Goal: Task Accomplishment & Management: Use online tool/utility

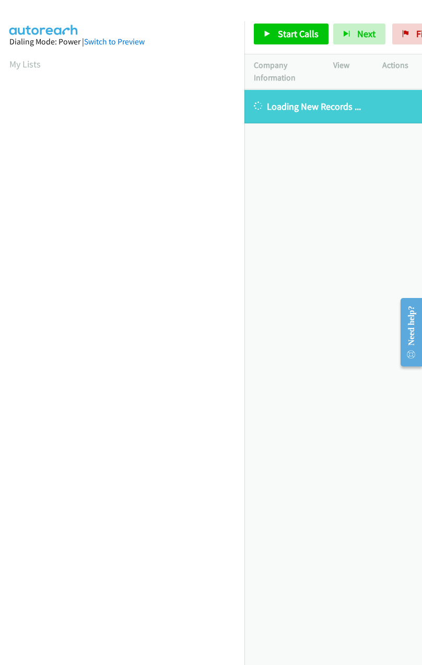
scroll to position [0, 3]
click at [283, 31] on span "Start Calls" at bounding box center [298, 34] width 41 height 12
click at [9, 62] on link "My Lists" at bounding box center [24, 64] width 31 height 12
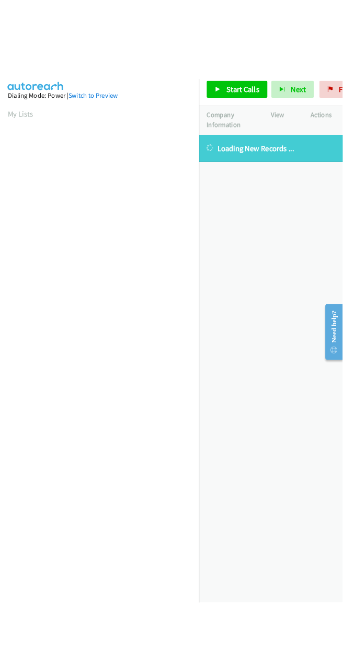
scroll to position [0, 3]
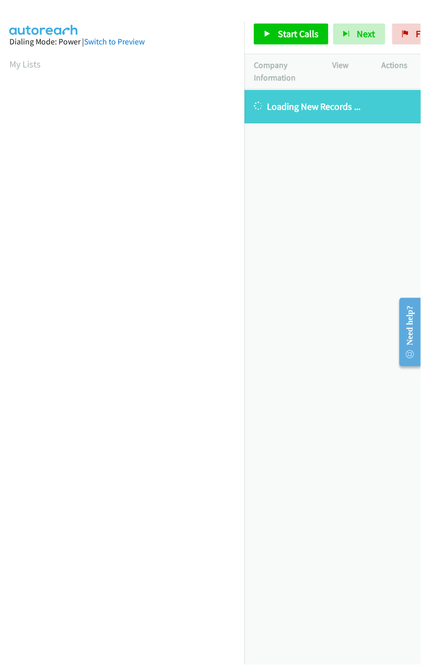
click at [151, 19] on div at bounding box center [206, 20] width 412 height 40
click at [270, 154] on div "+1 415-964-1034 Call failed - Please reload the list and try again The Callbar …" at bounding box center [333, 377] width 177 height 575
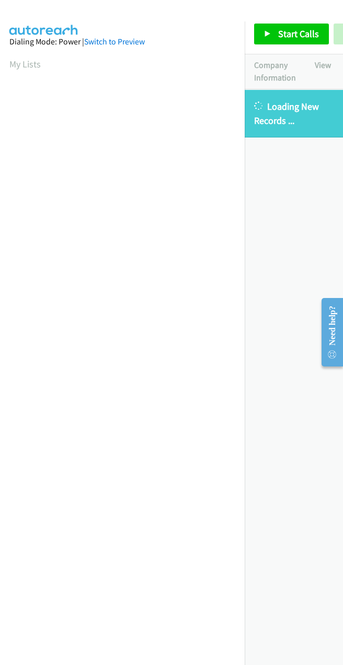
click at [278, 186] on div "+1 415-964-1034 Call failed - Please reload the list and try again The Callbar …" at bounding box center [294, 377] width 98 height 575
click at [282, 464] on div "+1 415-964-1034 Call failed - Please reload the list and try again The Callbar …" at bounding box center [294, 377] width 98 height 575
click at [270, 362] on div "+1 415-964-1034 Call failed - Please reload the list and try again The Callbar …" at bounding box center [294, 377] width 98 height 575
click at [291, 408] on div "+1 415-964-1034 Call failed - Please reload the list and try again The Callbar …" at bounding box center [294, 377] width 98 height 575
click at [320, 15] on div "Start Calls Pause Next Finish Paused AutoTab AutoTab 0" at bounding box center [294, 34] width 98 height 40
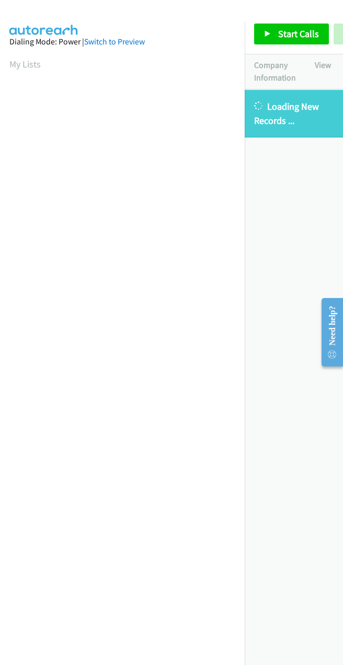
click at [308, 202] on div "+1 415-964-1034 Call failed - Please reload the list and try again The Callbar …" at bounding box center [294, 377] width 98 height 575
click at [270, 218] on div "+1 415-964-1034 Call failed - Please reload the list and try again The Callbar …" at bounding box center [294, 377] width 98 height 575
click at [19, 61] on link "My Lists" at bounding box center [24, 64] width 31 height 12
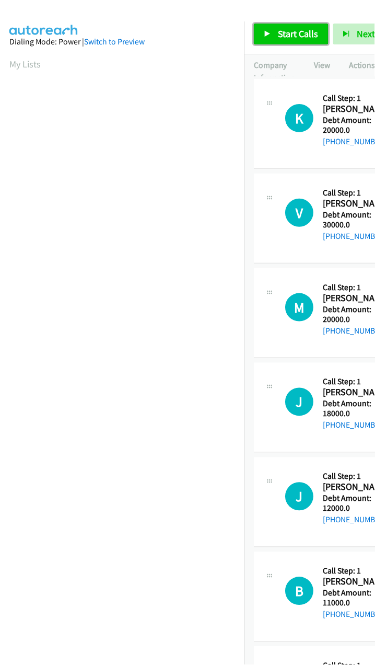
click at [300, 25] on link "Start Calls" at bounding box center [291, 34] width 75 height 21
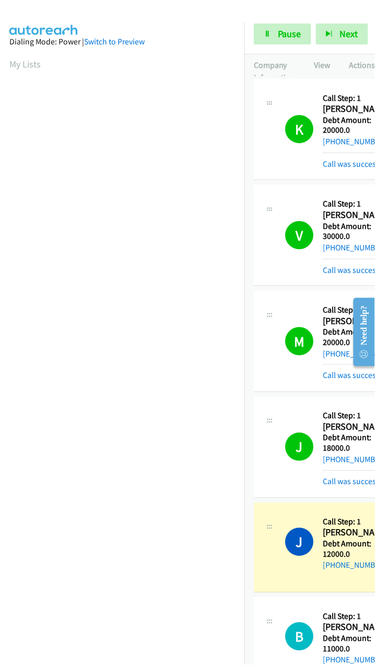
click at [209, 54] on aside "Dialing Mode: Power | Switch to Preview My Lists" at bounding box center [122, 310] width 245 height 578
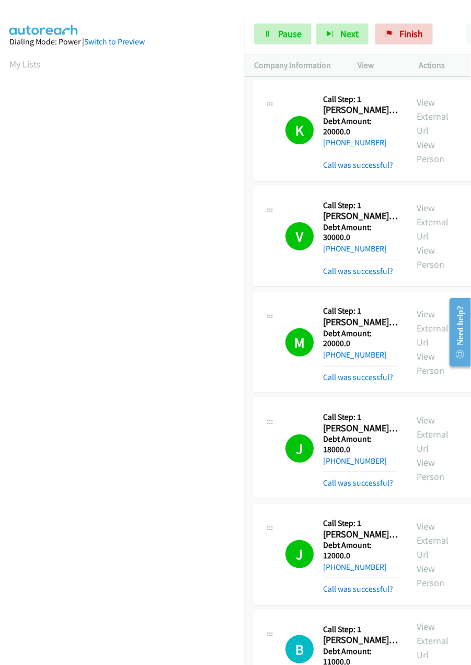
scroll to position [0, 3]
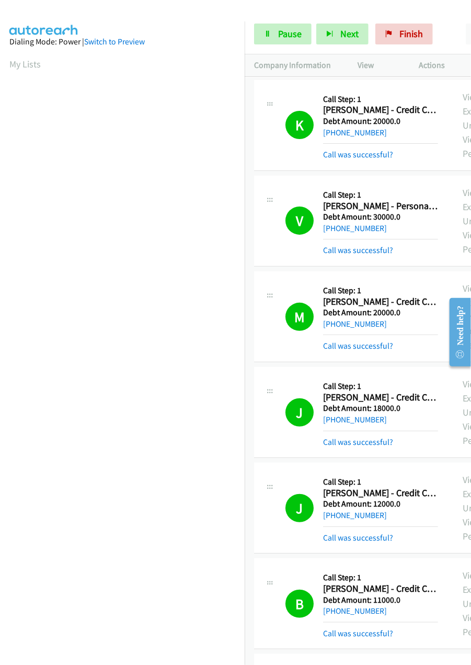
click at [180, 15] on div at bounding box center [230, 20] width 461 height 40
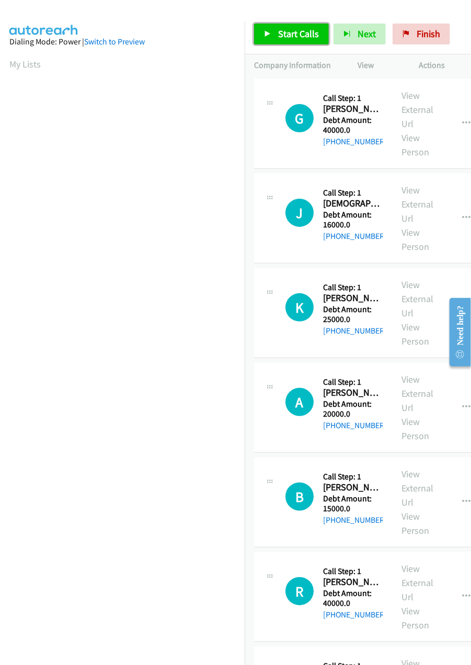
click at [294, 31] on span "Start Calls" at bounding box center [298, 34] width 41 height 12
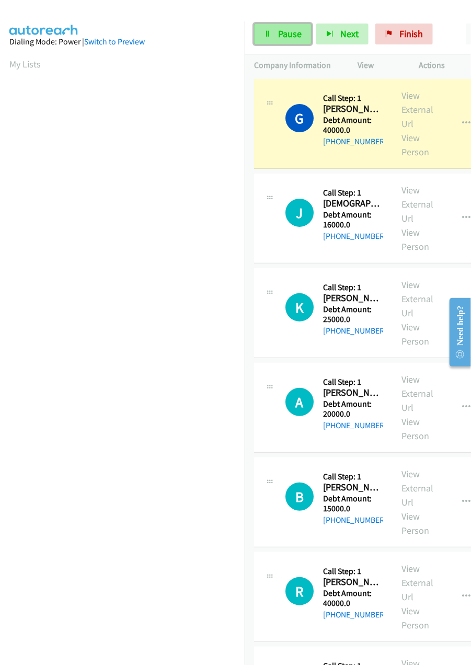
click at [278, 32] on span "Pause" at bounding box center [290, 34] width 24 height 12
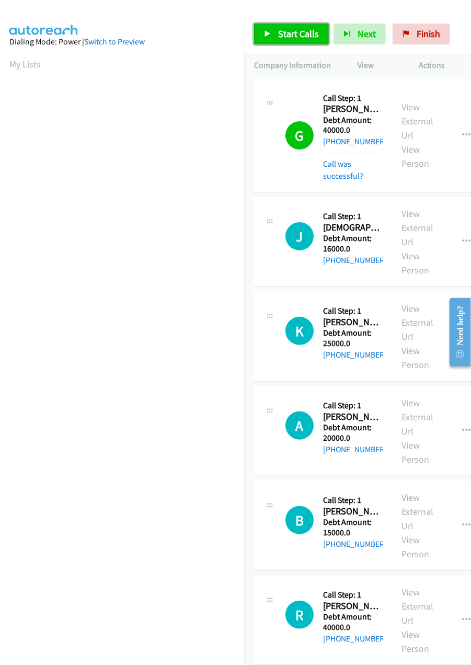
click at [273, 32] on link "Start Calls" at bounding box center [291, 34] width 75 height 21
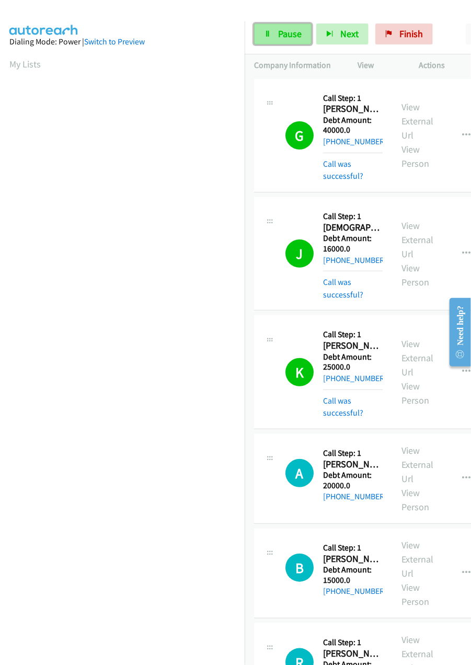
click at [284, 40] on link "Pause" at bounding box center [282, 34] width 57 height 21
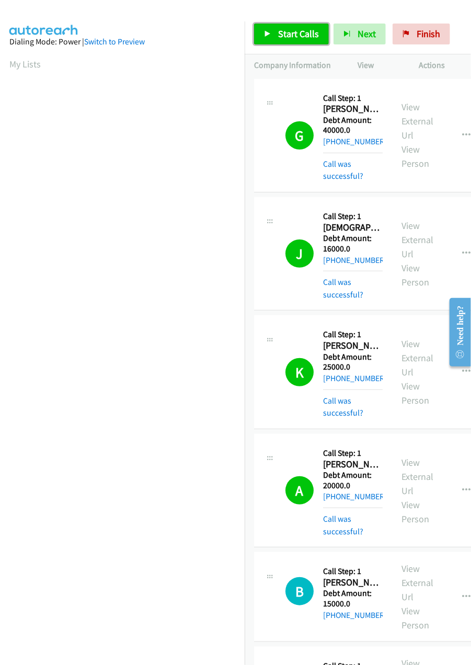
click at [299, 40] on span "Start Calls" at bounding box center [298, 34] width 41 height 12
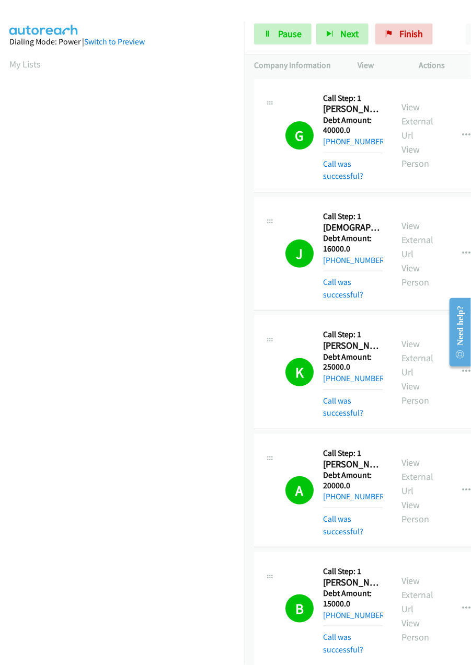
click at [211, 17] on div at bounding box center [230, 20] width 461 height 40
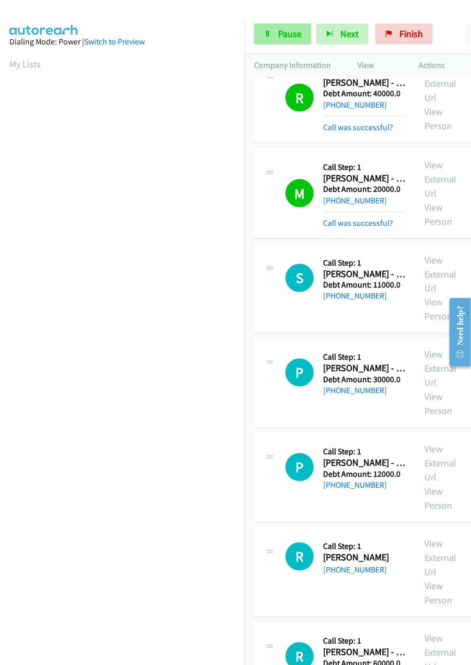
scroll to position [414, 0]
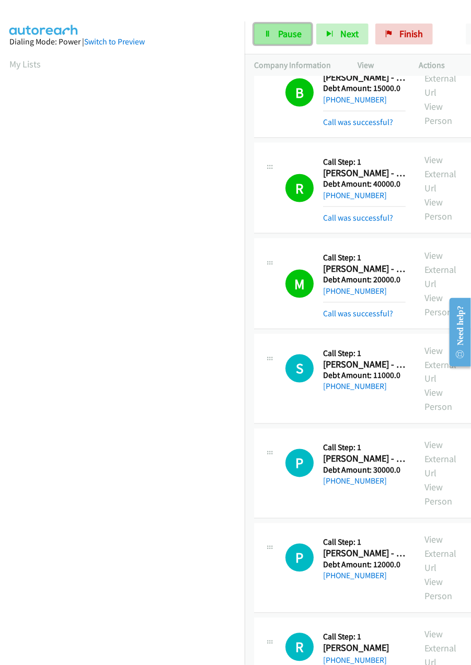
click at [290, 28] on span "Pause" at bounding box center [290, 34] width 24 height 12
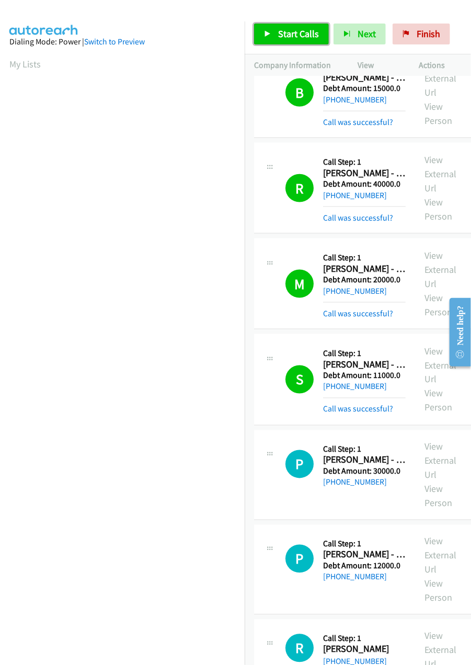
click at [300, 32] on span "Start Calls" at bounding box center [298, 34] width 41 height 12
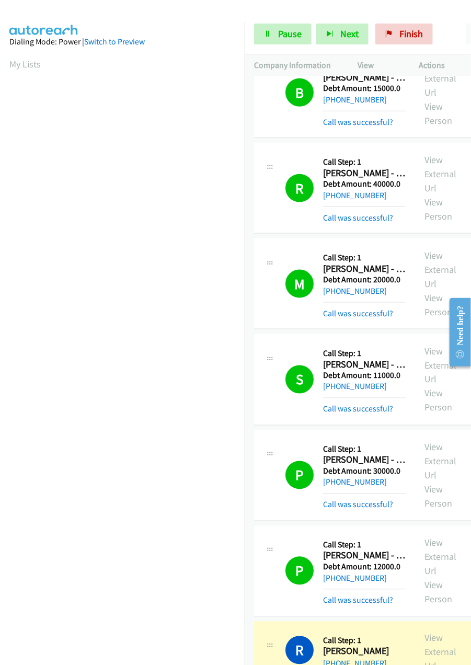
click at [109, 627] on nav "Dialing Mode: Power | Switch to Preview My Lists" at bounding box center [122, 353] width 245 height 665
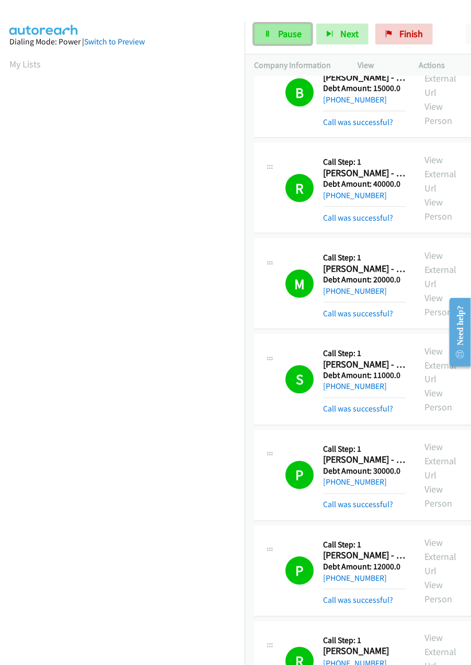
click at [289, 38] on span "Pause" at bounding box center [290, 34] width 24 height 12
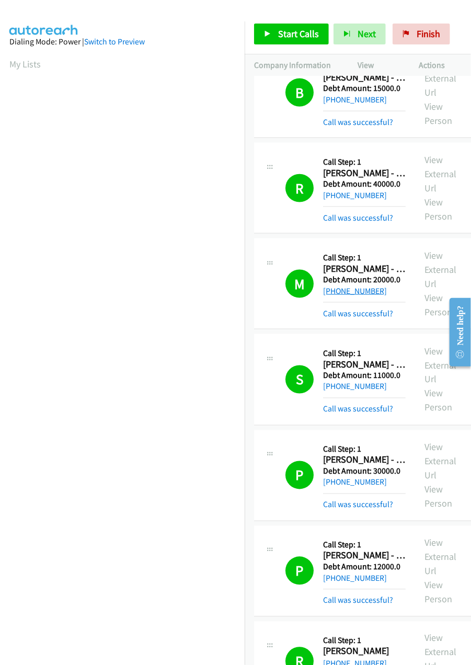
scroll to position [920, 0]
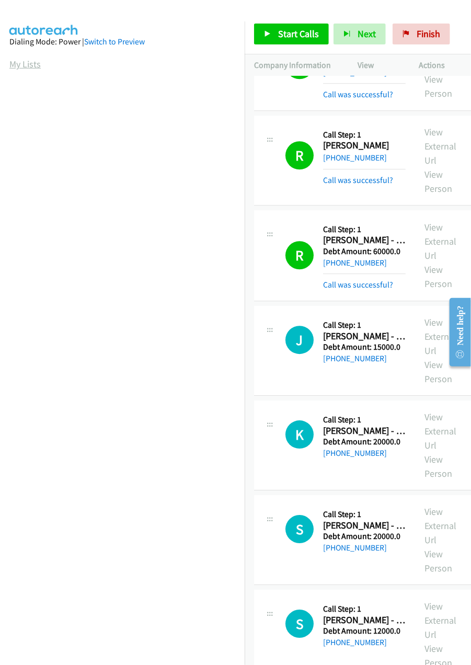
click at [22, 60] on link "My Lists" at bounding box center [24, 64] width 31 height 12
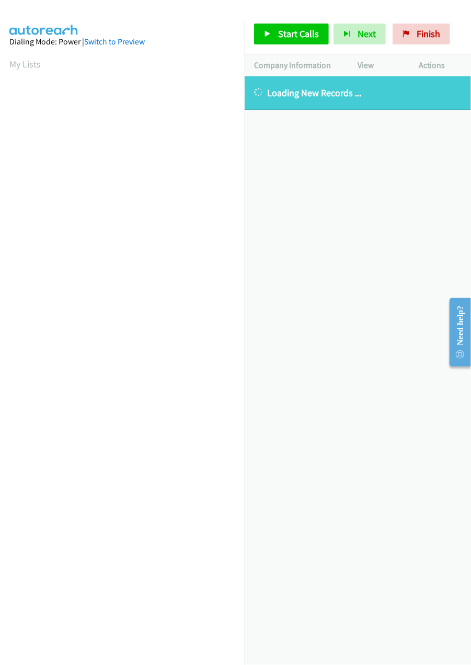
scroll to position [0, 3]
click at [19, 65] on link "My Lists" at bounding box center [24, 64] width 31 height 12
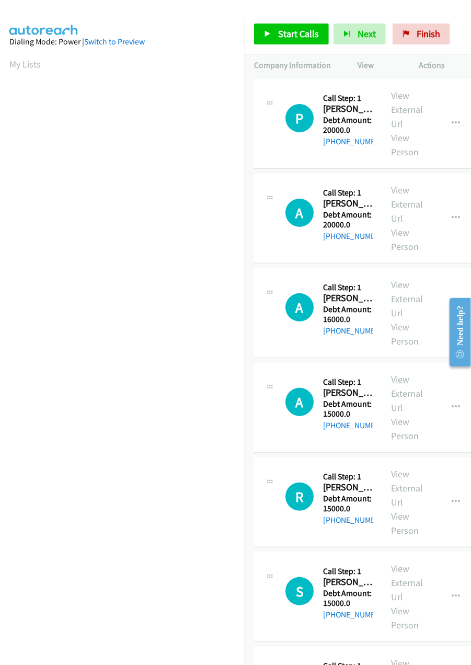
scroll to position [0, 3]
click at [297, 38] on span "Start Calls" at bounding box center [298, 34] width 41 height 12
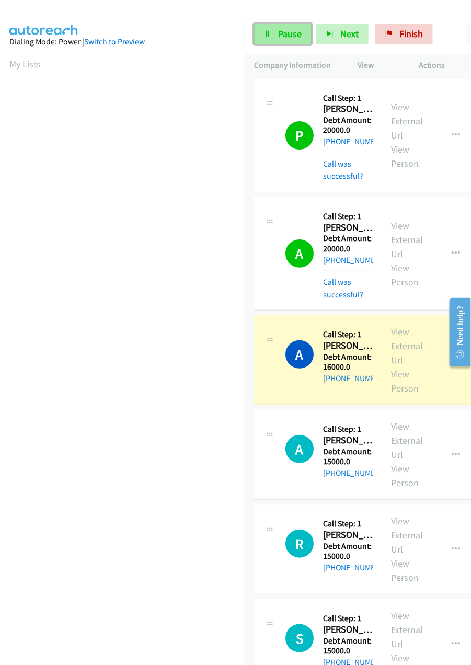
click at [290, 30] on span "Pause" at bounding box center [290, 34] width 24 height 12
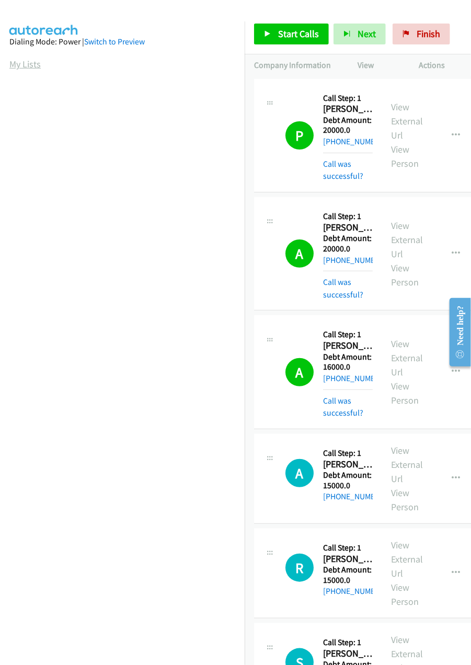
click at [23, 66] on link "My Lists" at bounding box center [24, 64] width 31 height 12
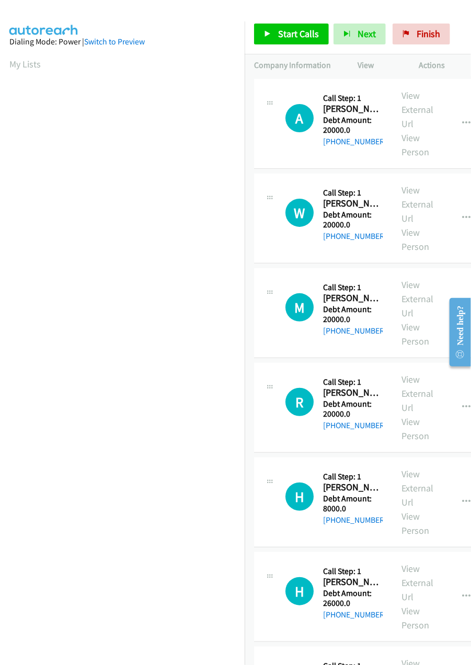
scroll to position [0, 3]
click at [15, 64] on link "My Lists" at bounding box center [24, 64] width 31 height 12
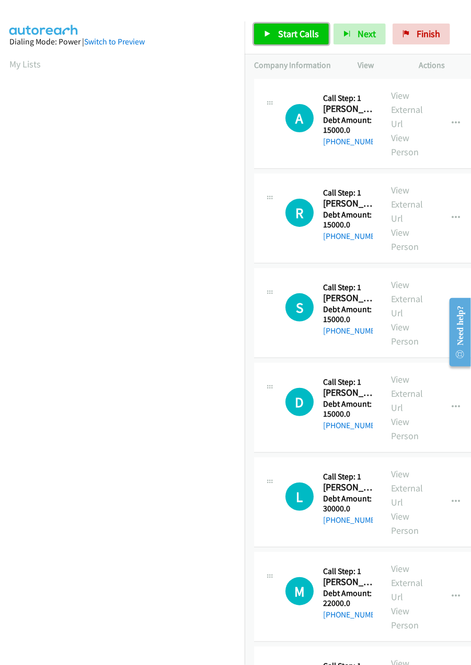
click at [304, 26] on link "Start Calls" at bounding box center [291, 34] width 75 height 21
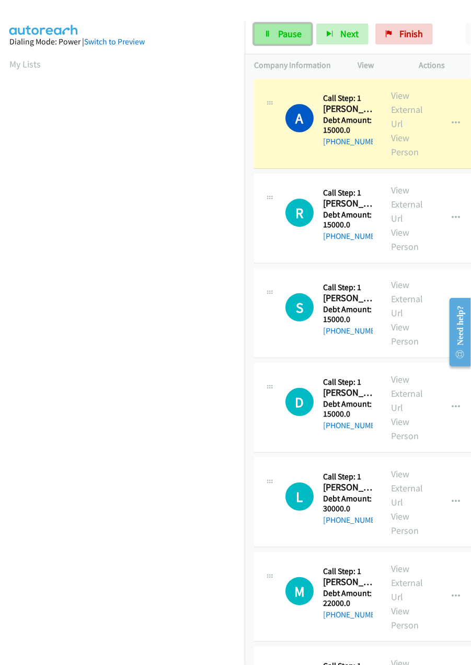
click at [276, 27] on link "Pause" at bounding box center [282, 34] width 57 height 21
click at [274, 30] on link "Start Calls" at bounding box center [264, 29] width 20 height 11
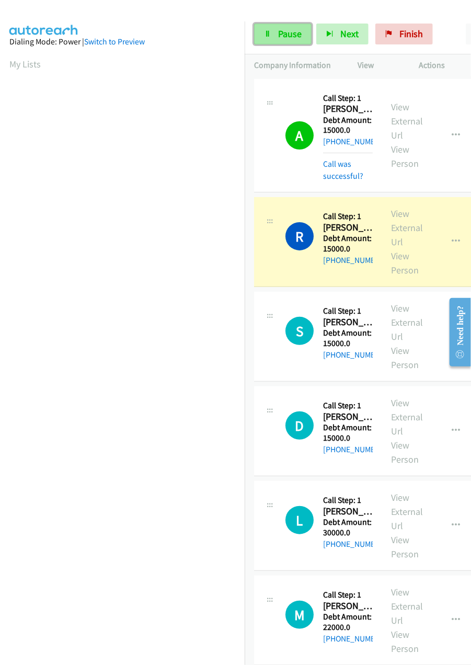
click at [289, 36] on span "Pause" at bounding box center [290, 34] width 24 height 12
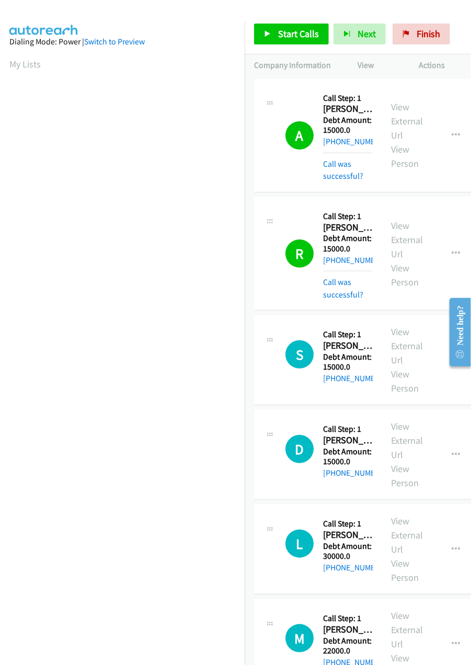
scroll to position [0, 3]
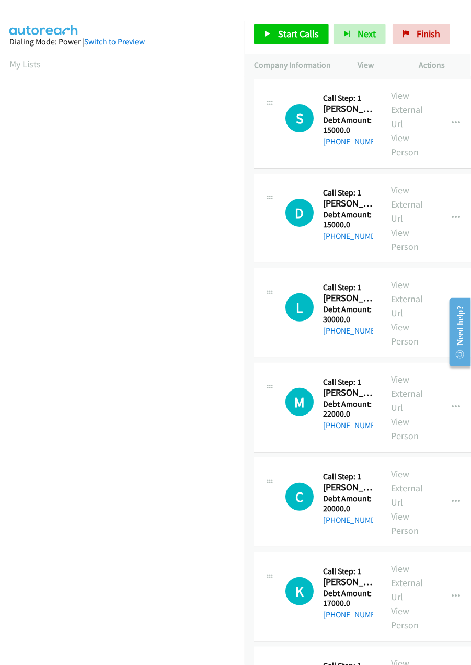
scroll to position [0, 3]
click at [290, 27] on link "Start Calls" at bounding box center [291, 34] width 75 height 21
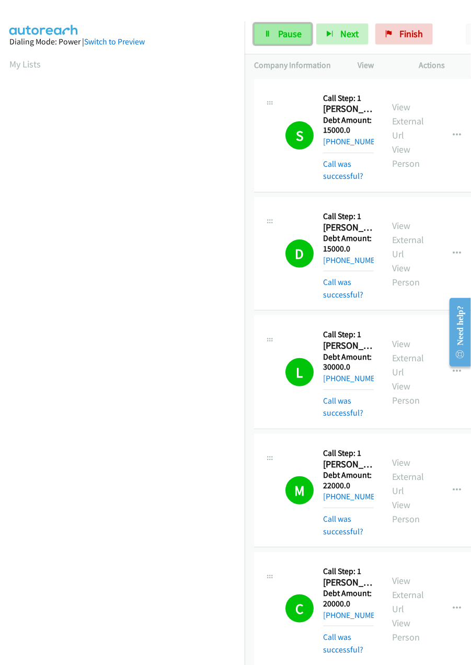
click at [260, 29] on link "Pause" at bounding box center [282, 34] width 57 height 21
click at [290, 43] on link "Start Calls" at bounding box center [291, 34] width 75 height 21
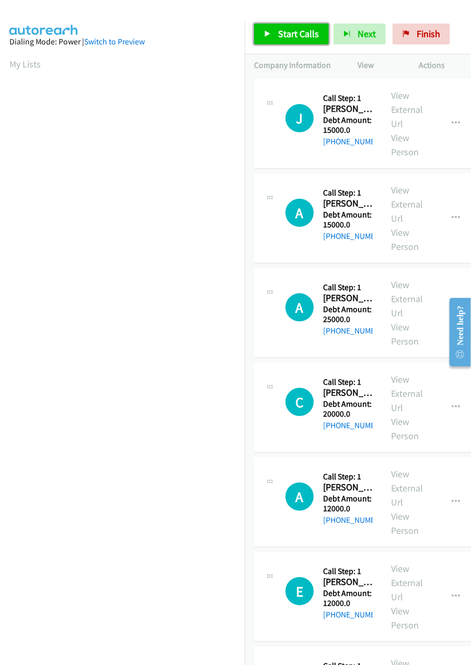
click at [289, 34] on span "Start Calls" at bounding box center [298, 34] width 41 height 12
click at [136, 21] on aside "Dialing Mode: Power | Switch to Preview My Lists" at bounding box center [122, 310] width 245 height 578
click at [17, 69] on section "My Lists" at bounding box center [122, 64] width 226 height 14
click at [17, 63] on link "My Lists" at bounding box center [24, 64] width 31 height 12
